Goal: Information Seeking & Learning: Find contact information

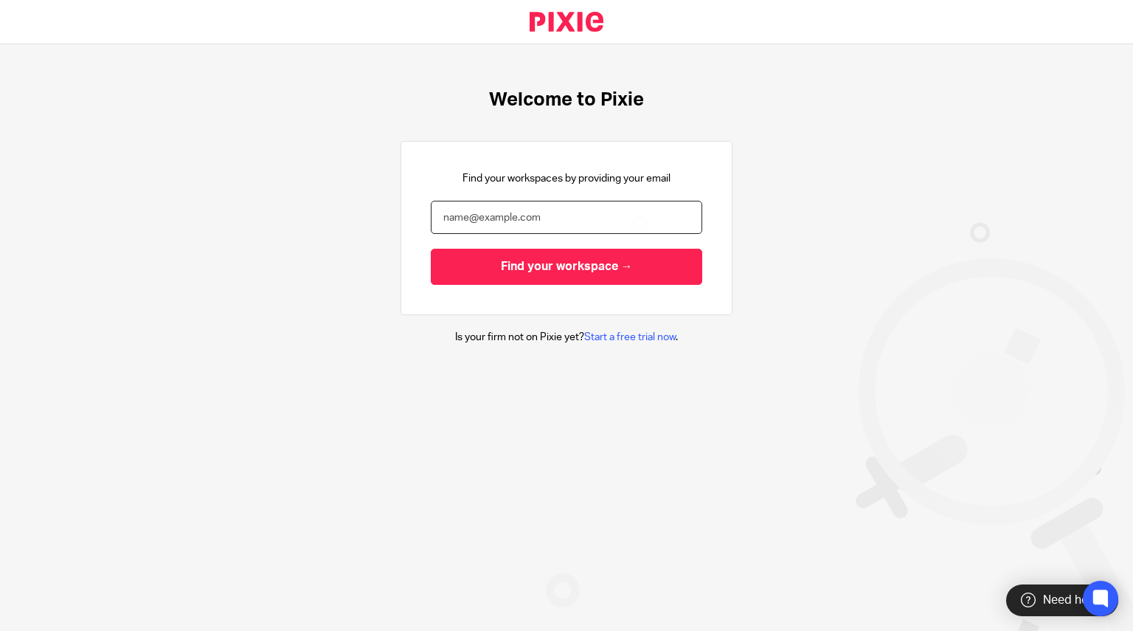
click at [629, 207] on input "email" at bounding box center [567, 217] width 272 height 33
type input "[PERSON_NAME][EMAIL_ADDRESS][DOMAIN_NAME]"
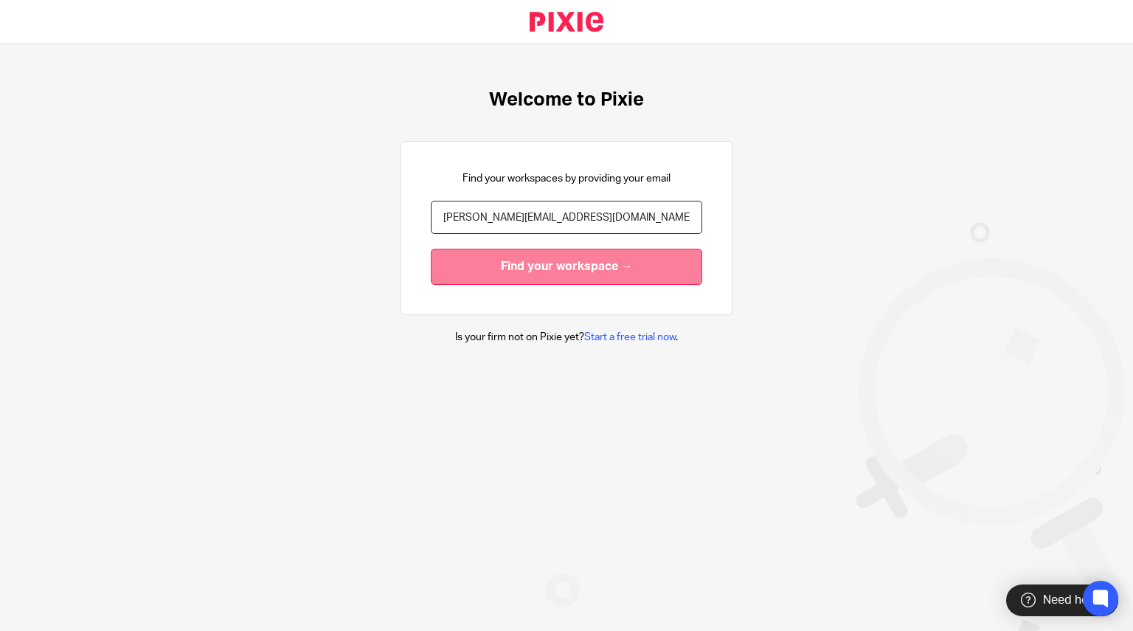
click at [567, 266] on input "Find your workspace →" at bounding box center [567, 267] width 272 height 36
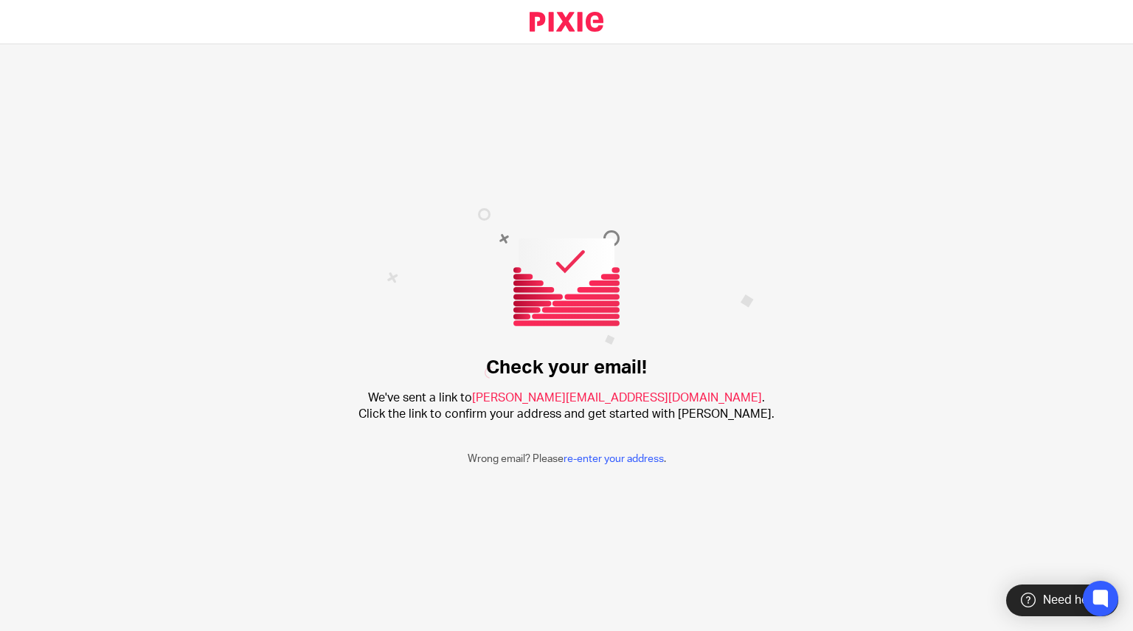
click at [691, 222] on img at bounding box center [570, 293] width 367 height 170
click at [713, 291] on img at bounding box center [570, 293] width 367 height 170
click at [813, 425] on div "Check your email! We've sent a link to john@archimediaaccounts.co.uk . Click th…" at bounding box center [566, 337] width 1133 height 587
click at [571, 27] on link at bounding box center [567, 22] width 122 height 44
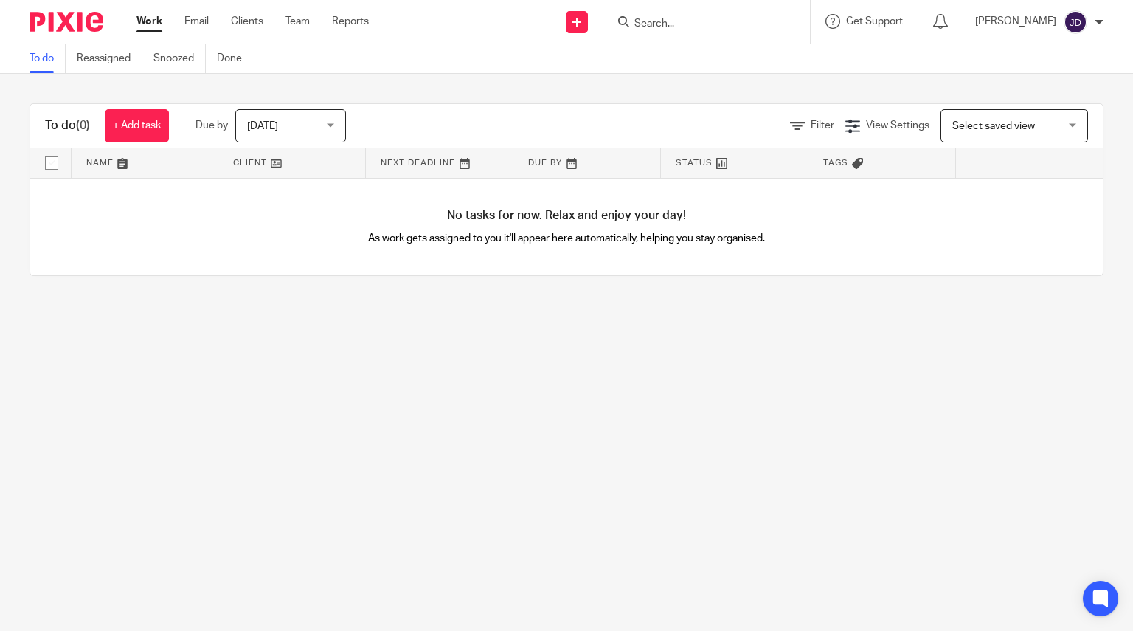
click at [670, 25] on input "Search" at bounding box center [699, 24] width 133 height 13
click at [658, 23] on input "Search" at bounding box center [699, 24] width 133 height 13
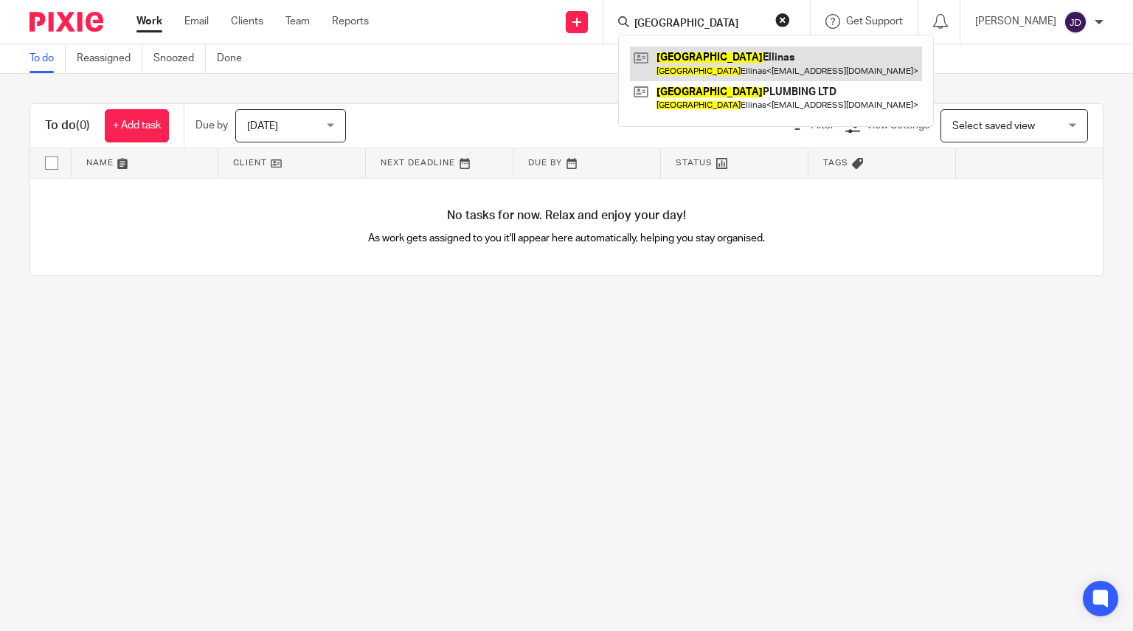
type input "Paris"
click at [698, 52] on link at bounding box center [776, 63] width 292 height 34
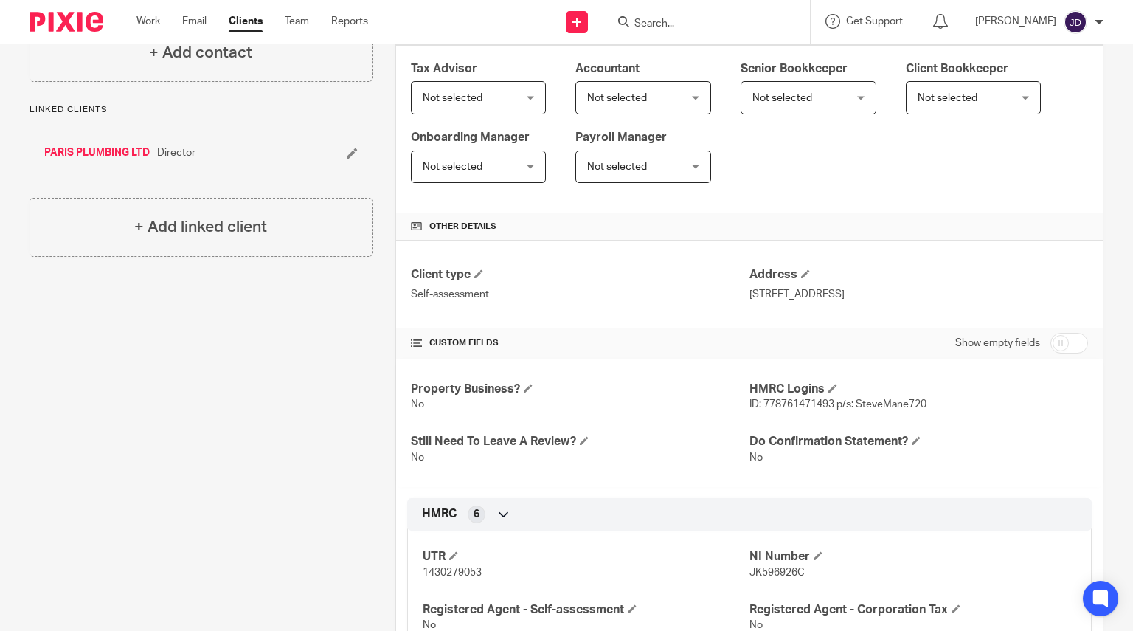
scroll to position [252, 0]
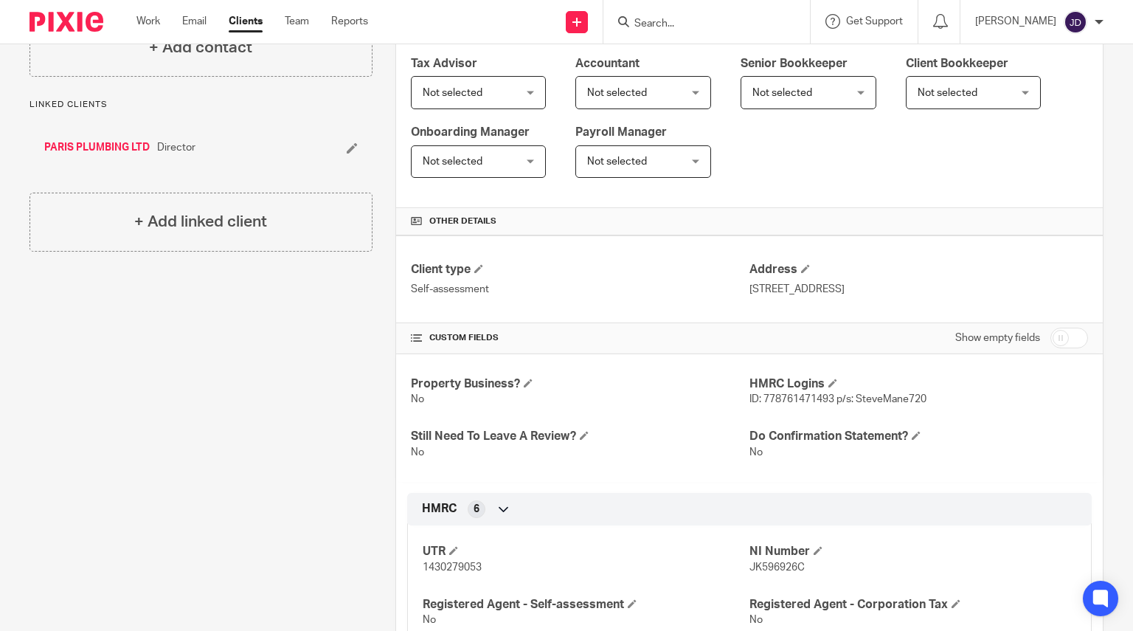
drag, startPoint x: 744, startPoint y: 286, endPoint x: 928, endPoint y: 288, distance: 183.7
click at [928, 288] on p "[STREET_ADDRESS]" at bounding box center [919, 289] width 339 height 15
copy p "[STREET_ADDRESS]"
click at [682, 254] on div "Client type Self-assessment Address [STREET_ADDRESS]" at bounding box center [749, 279] width 707 height 88
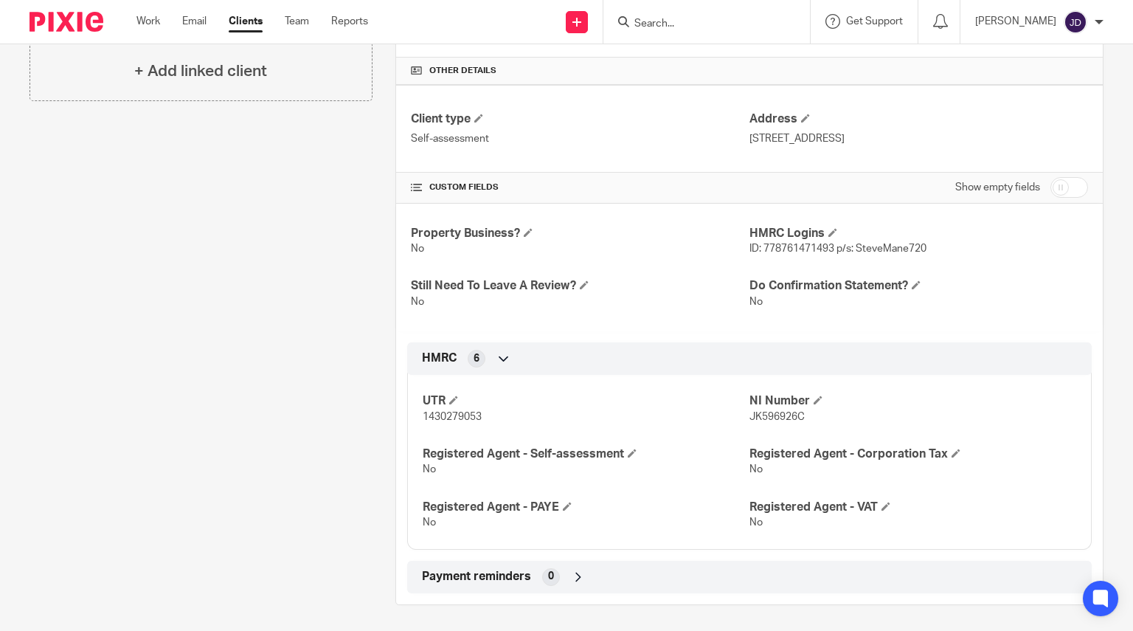
scroll to position [0, 0]
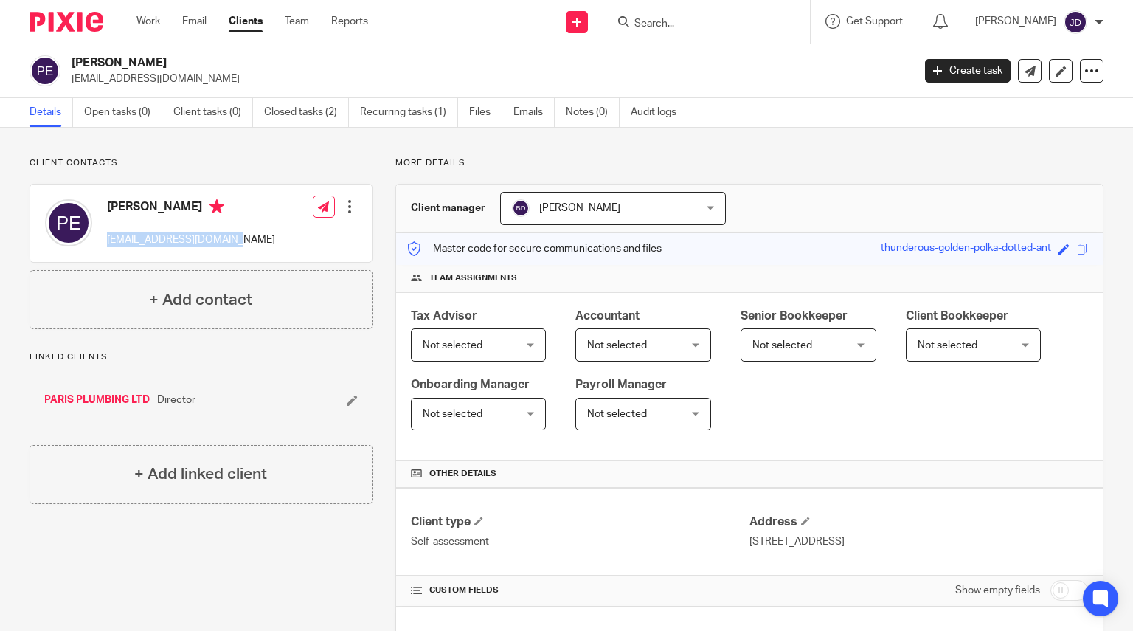
drag, startPoint x: 242, startPoint y: 239, endPoint x: 108, endPoint y: 238, distance: 133.6
click at [108, 238] on div "[PERSON_NAME] [EMAIL_ADDRESS][DOMAIN_NAME] Edit contact Create client from cont…" at bounding box center [201, 222] width 342 height 77
copy p "[EMAIL_ADDRESS][DOMAIN_NAME]"
